Goal: Transaction & Acquisition: Subscribe to service/newsletter

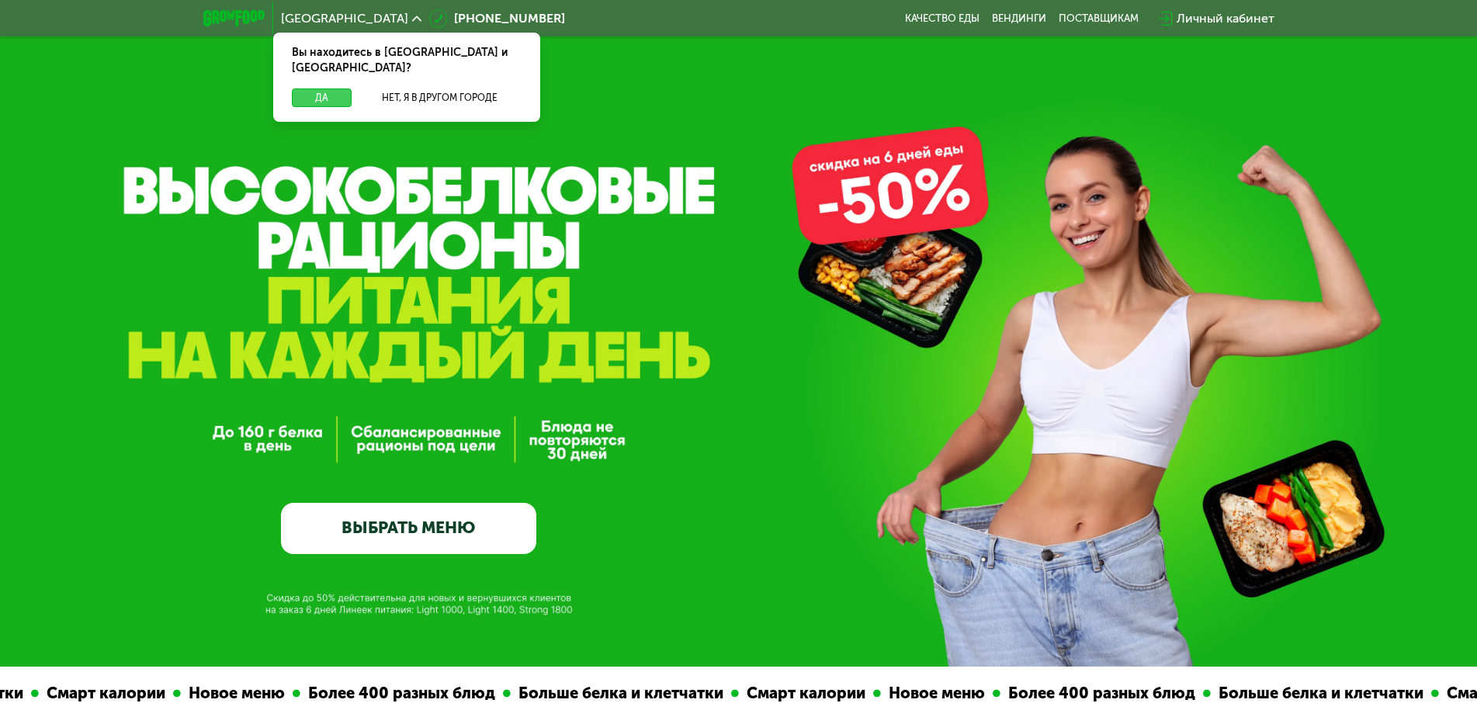
click at [317, 88] on button "Да" at bounding box center [322, 97] width 60 height 19
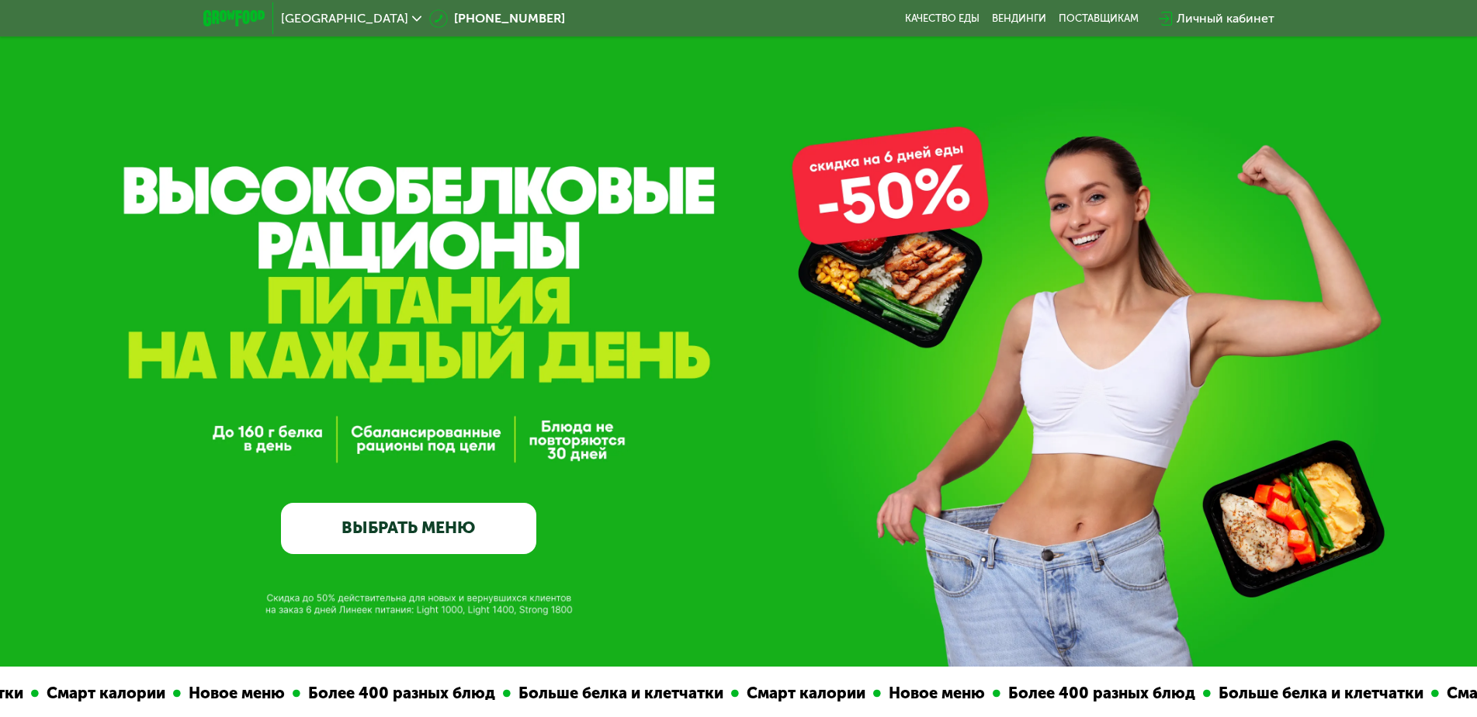
click at [432, 535] on link "ВЫБРАТЬ МЕНЮ" at bounding box center [408, 528] width 255 height 51
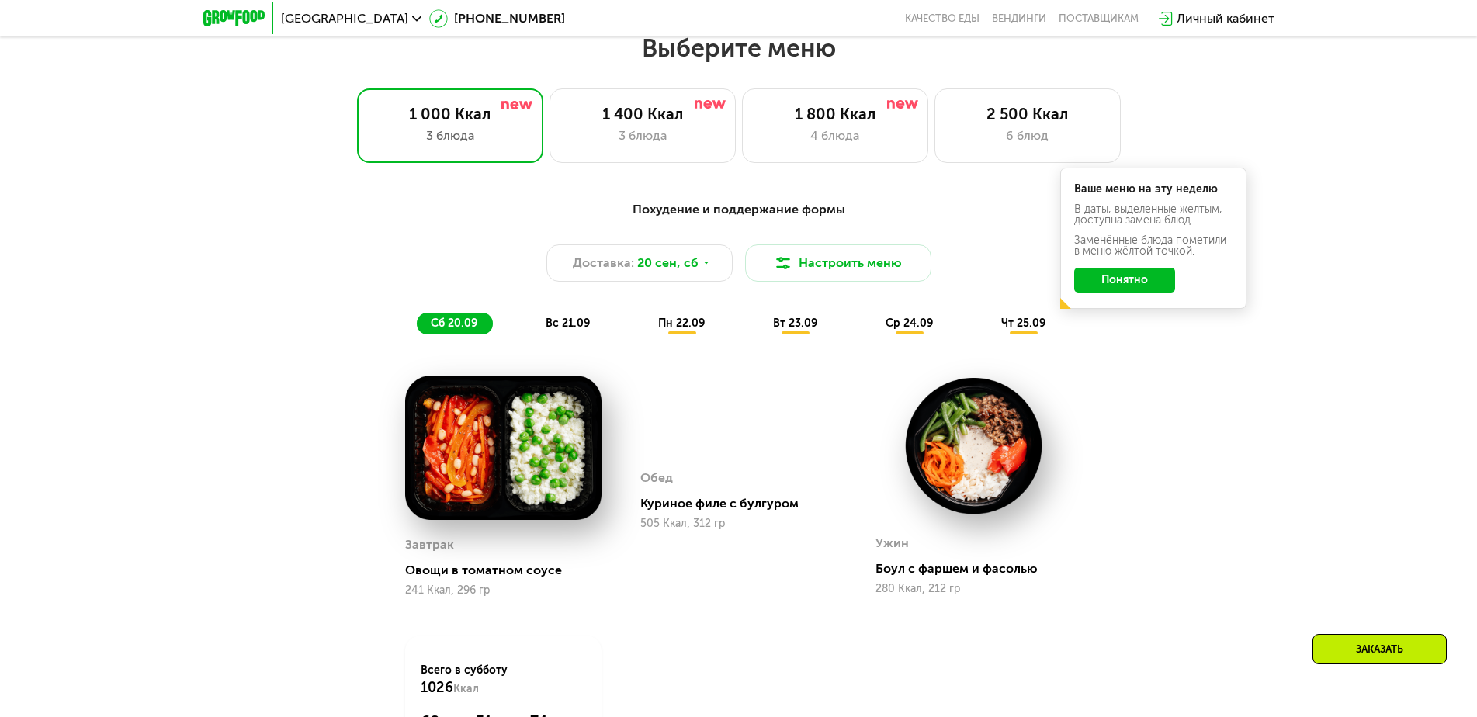
scroll to position [1285, 0]
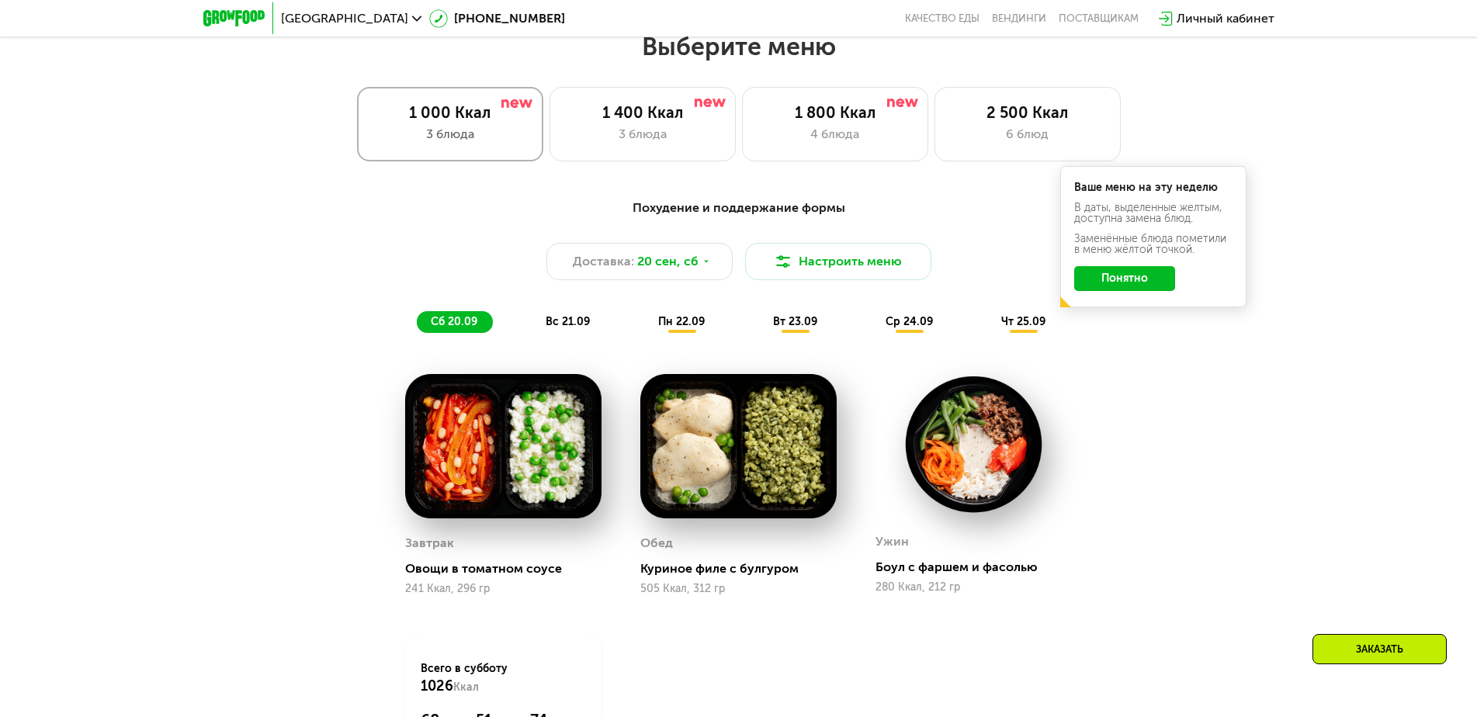
click at [455, 144] on div "3 блюда" at bounding box center [450, 134] width 154 height 19
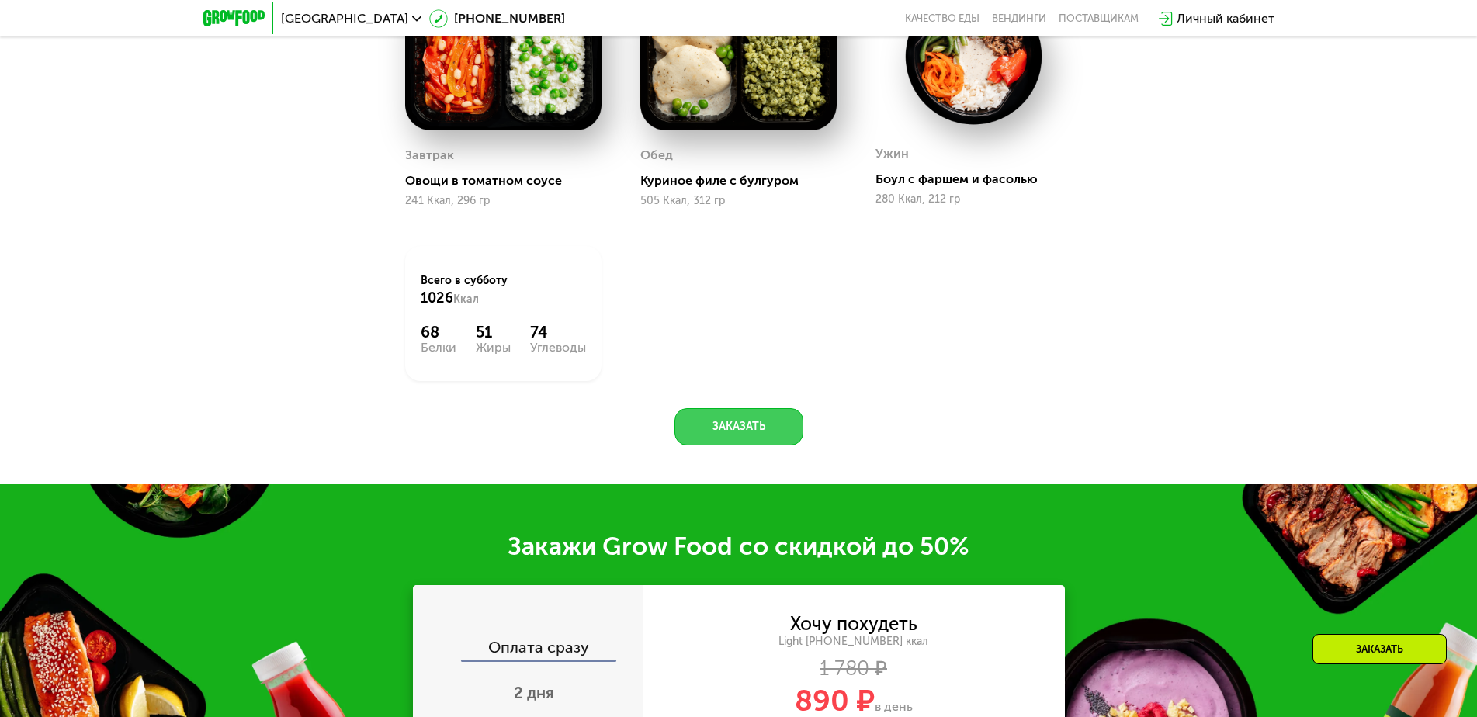
scroll to position [1906, 0]
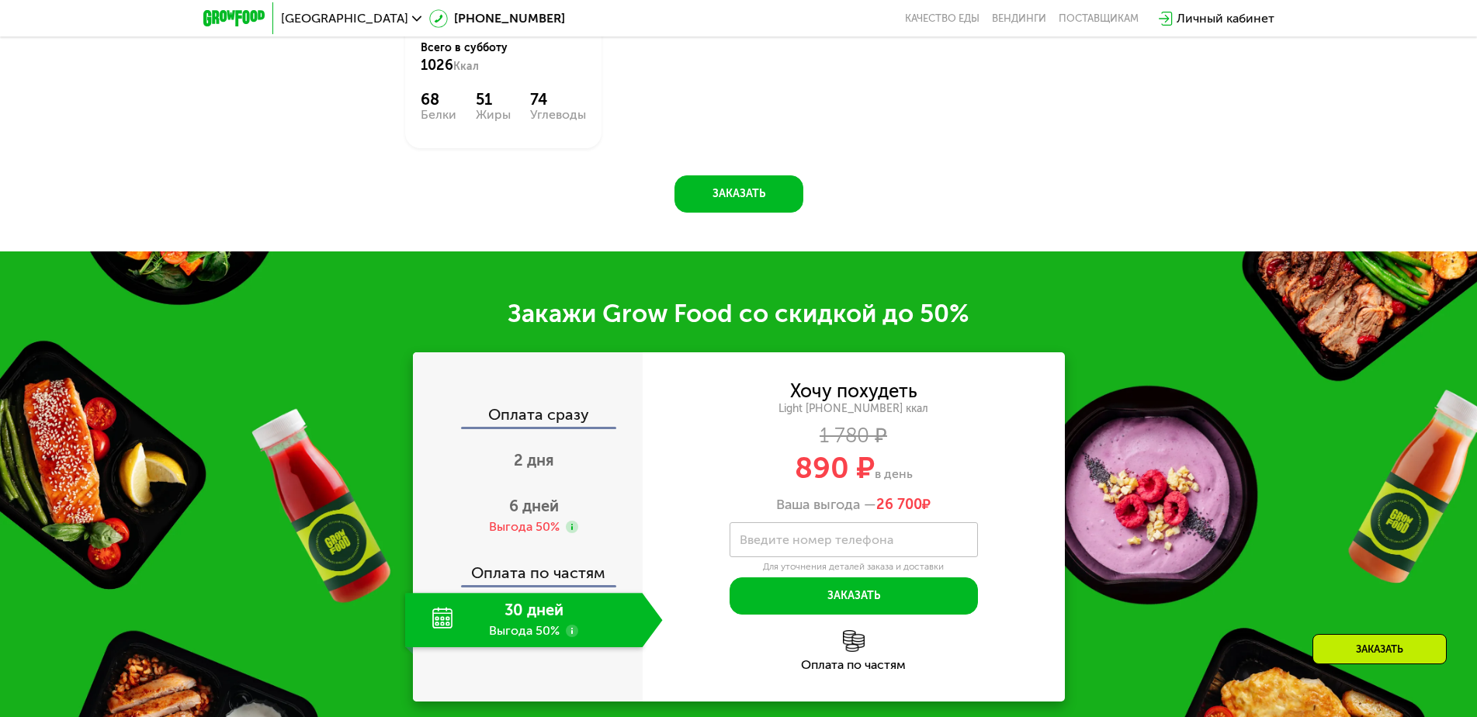
click at [537, 619] on div "30 дней Выгода 50%" at bounding box center [524, 620] width 238 height 54
click at [532, 515] on span "6 дней" at bounding box center [534, 506] width 50 height 19
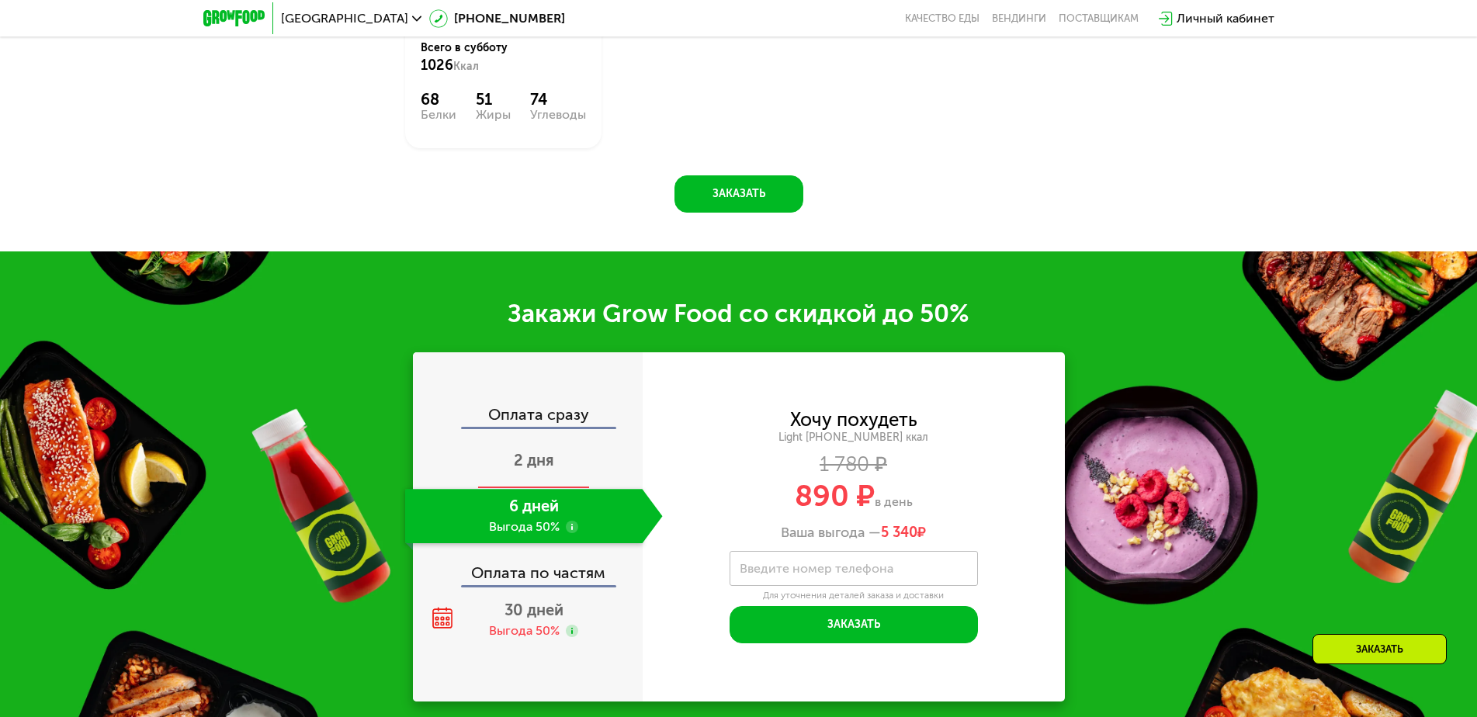
click at [529, 470] on span "2 дня" at bounding box center [534, 460] width 40 height 19
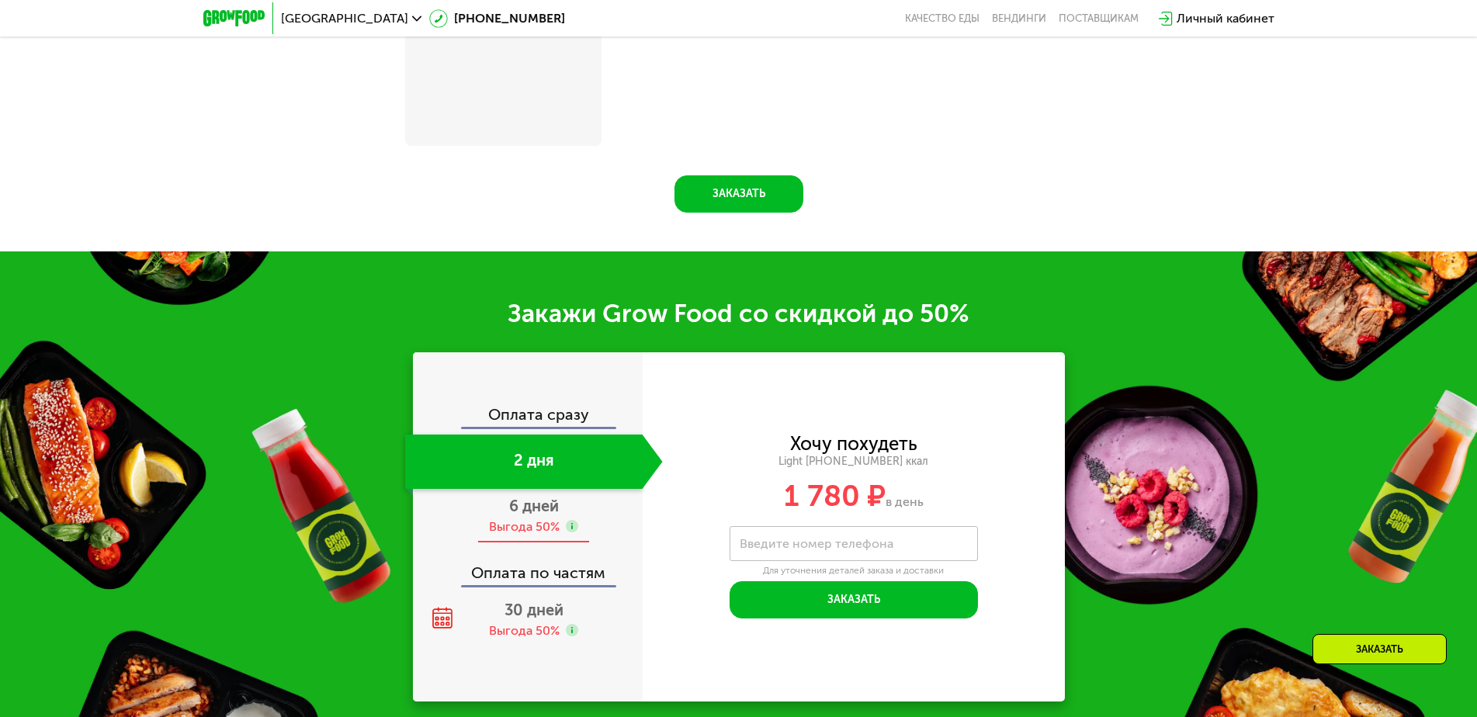
click at [534, 526] on div "Выгода 50%" at bounding box center [524, 527] width 71 height 17
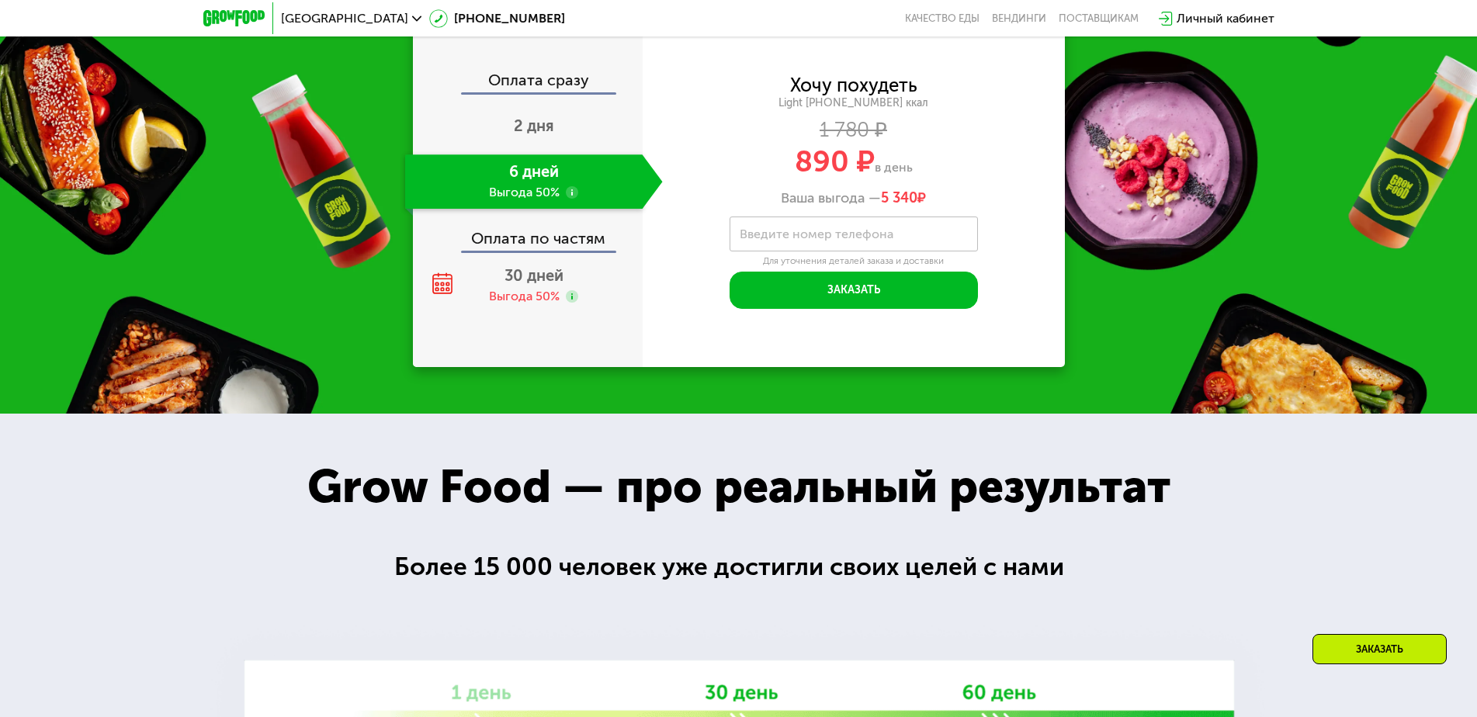
scroll to position [1906, 0]
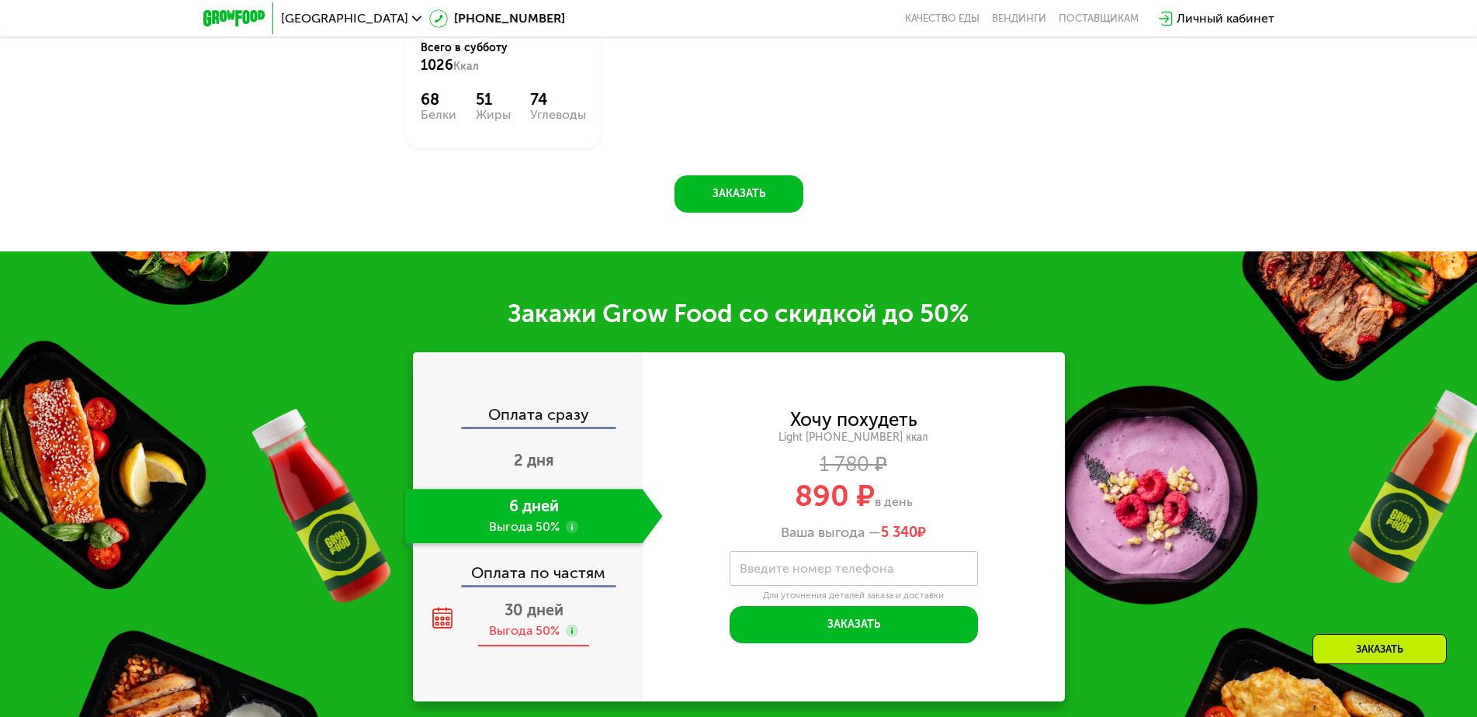
click at [536, 617] on span "30 дней" at bounding box center [534, 610] width 59 height 19
